Goal: Navigation & Orientation: Understand site structure

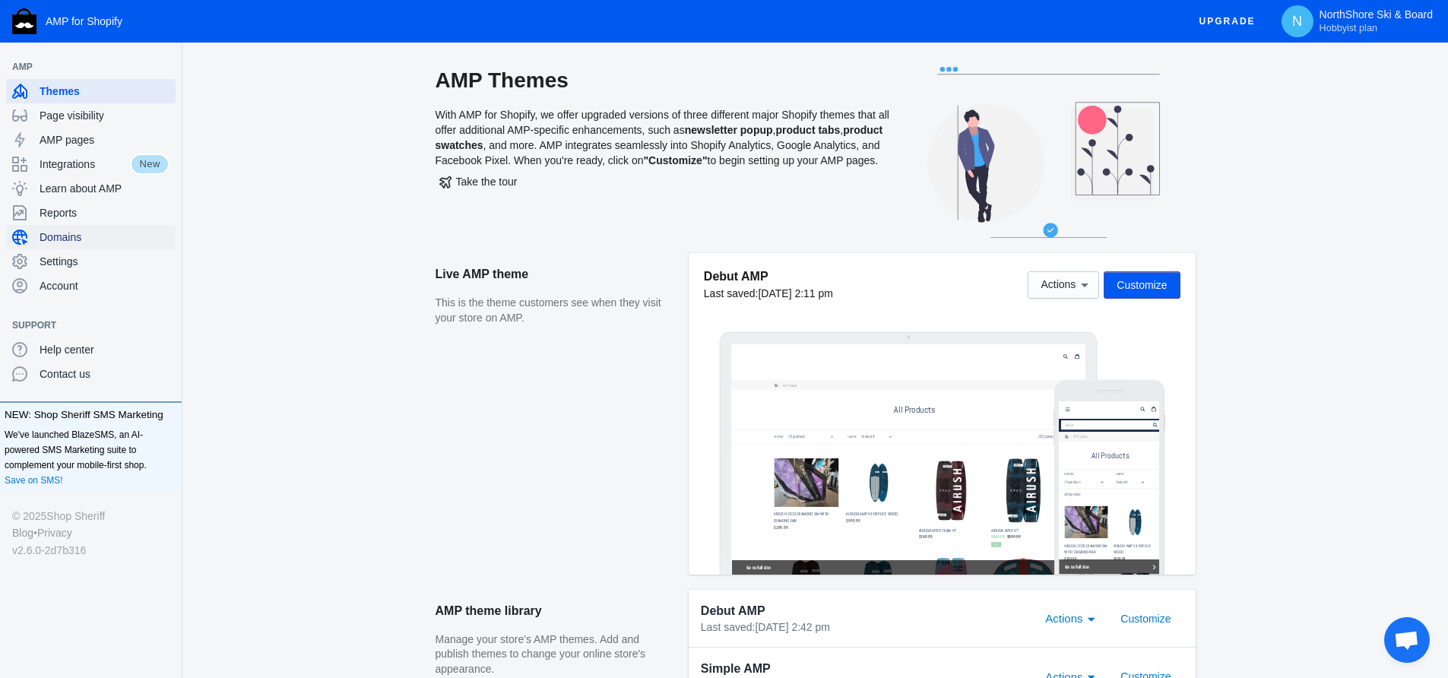
click at [65, 238] on span "Domains" at bounding box center [105, 237] width 130 height 15
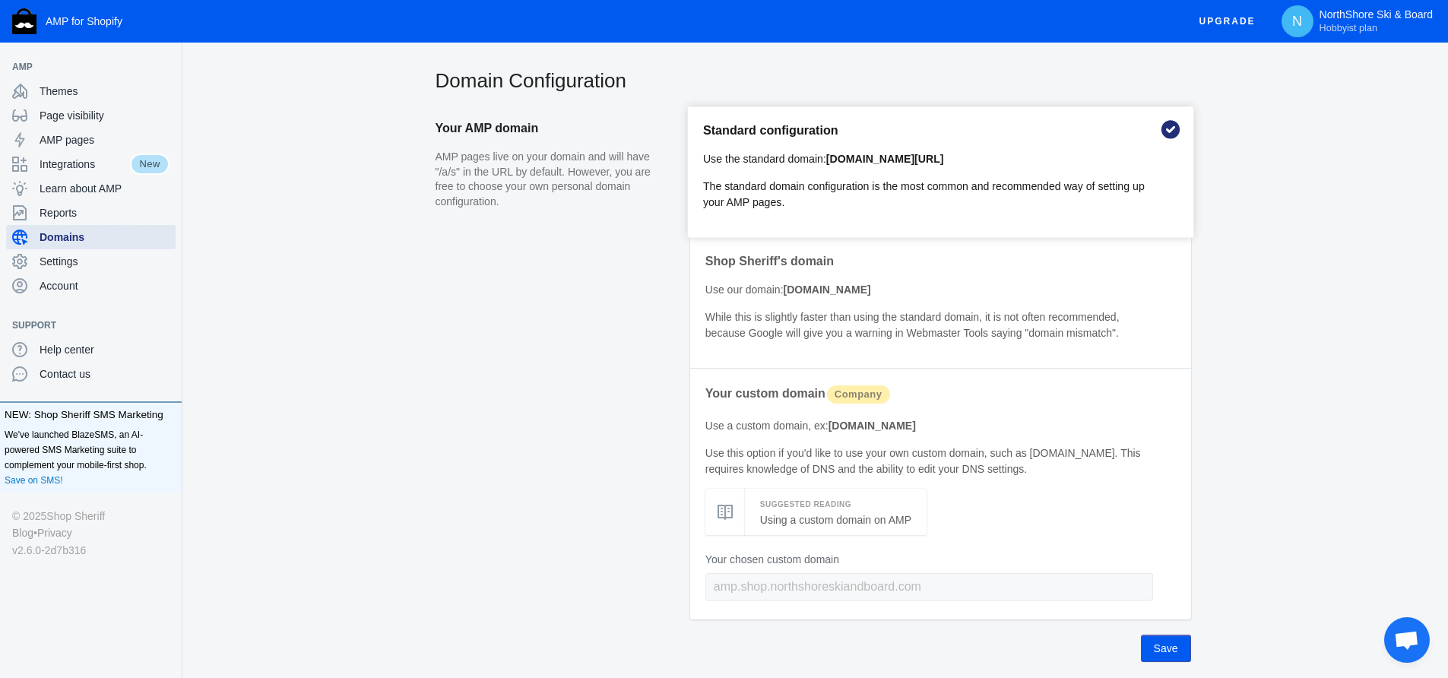
scroll to position [14, 0]
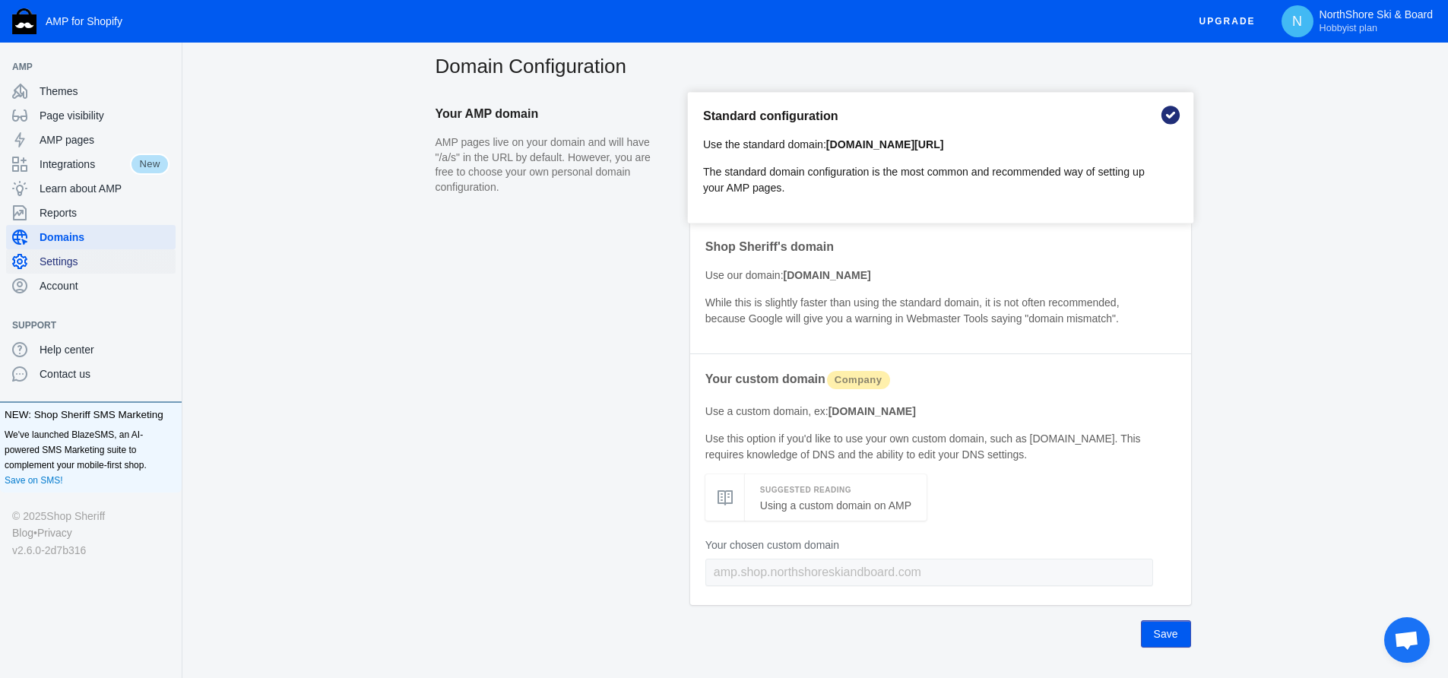
click at [68, 262] on span "Settings" at bounding box center [105, 261] width 130 height 15
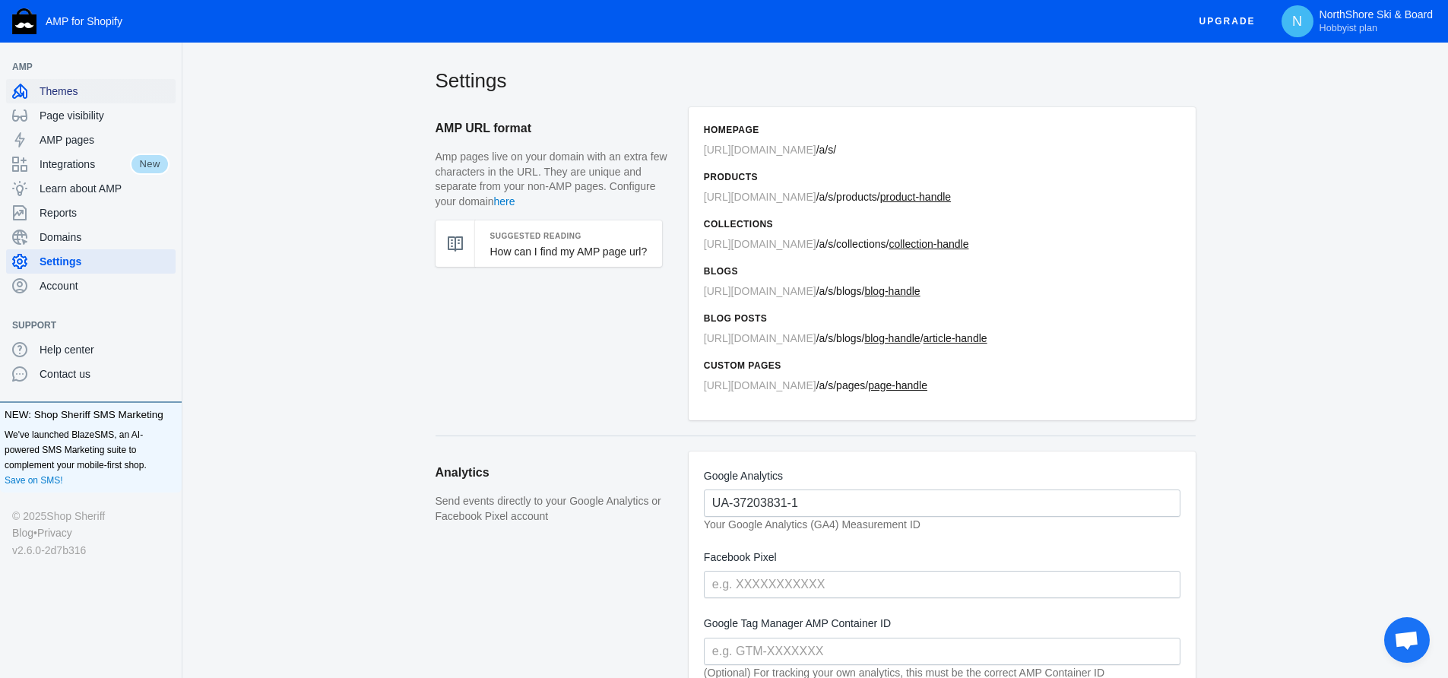
click at [90, 93] on span "Themes" at bounding box center [105, 91] width 130 height 15
